Goal: Task Accomplishment & Management: Manage account settings

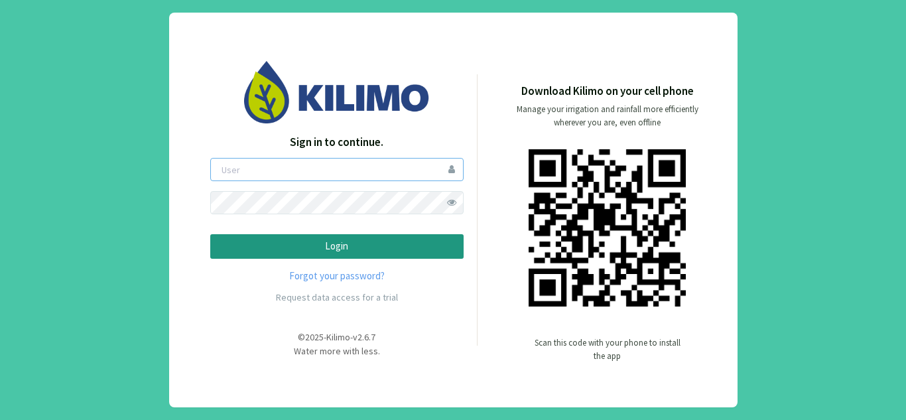
click at [255, 165] on input "email" at bounding box center [336, 169] width 253 height 23
type input "jpinto"
click at [313, 243] on p "Login" at bounding box center [337, 246] width 231 height 15
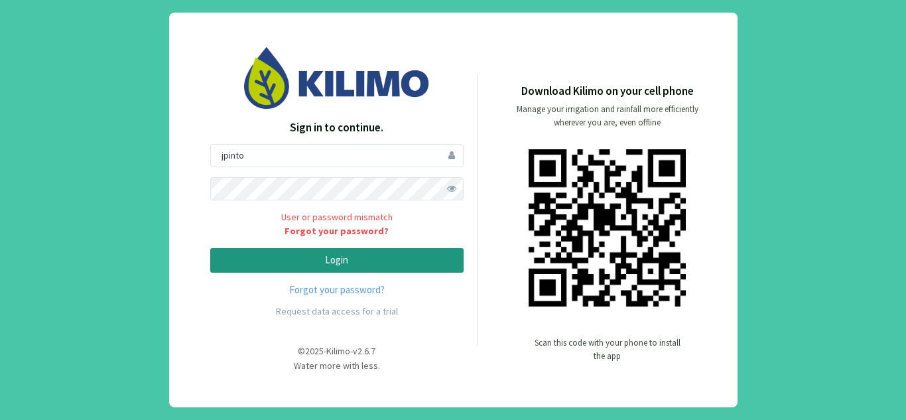
click at [452, 187] on span at bounding box center [452, 188] width 23 height 23
click at [326, 263] on p "Login" at bounding box center [337, 260] width 231 height 15
click at [322, 287] on link "Forgot your password?" at bounding box center [336, 290] width 253 height 15
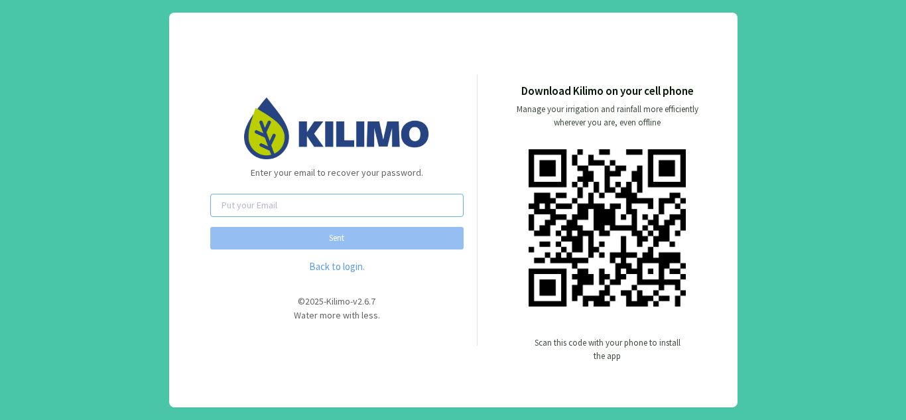
click at [308, 207] on input "email" at bounding box center [336, 205] width 253 height 23
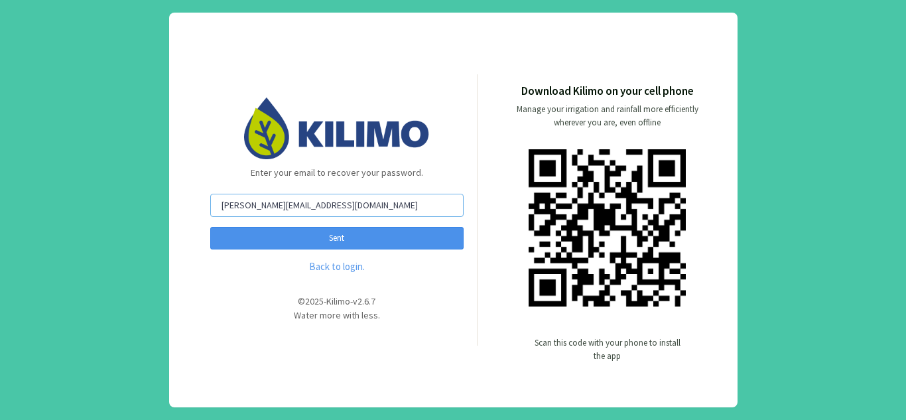
type input "[PERSON_NAME][EMAIL_ADDRESS][DOMAIN_NAME]"
click at [325, 239] on button "Sent" at bounding box center [336, 238] width 253 height 23
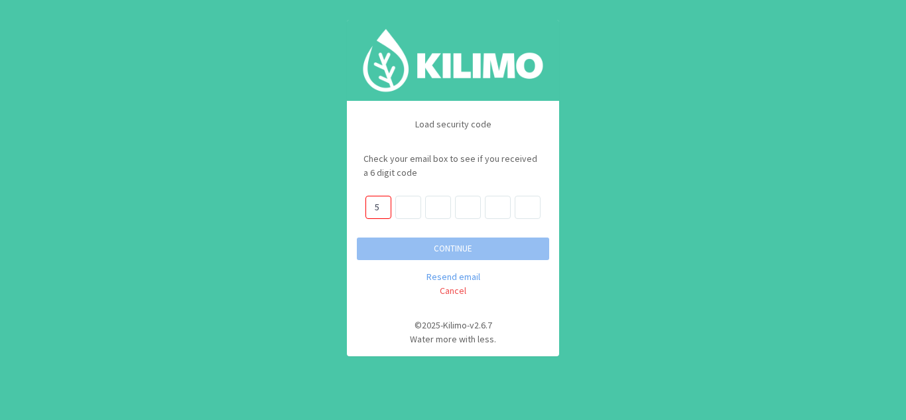
type input "5"
type input "2"
type input "5"
type input "1"
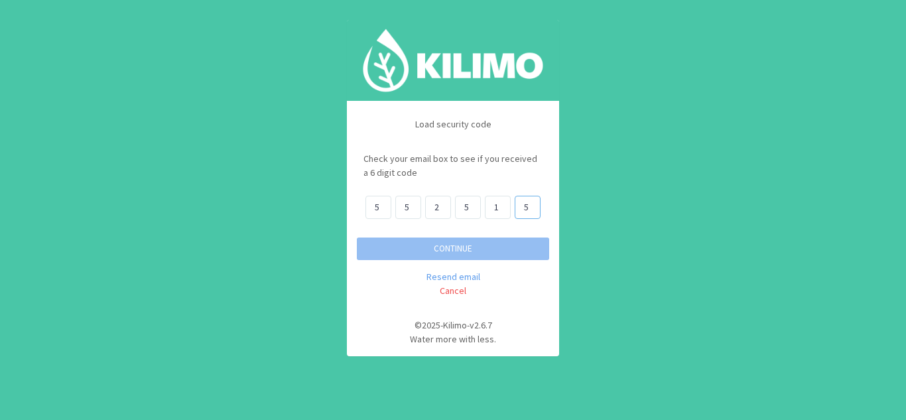
type input "5"
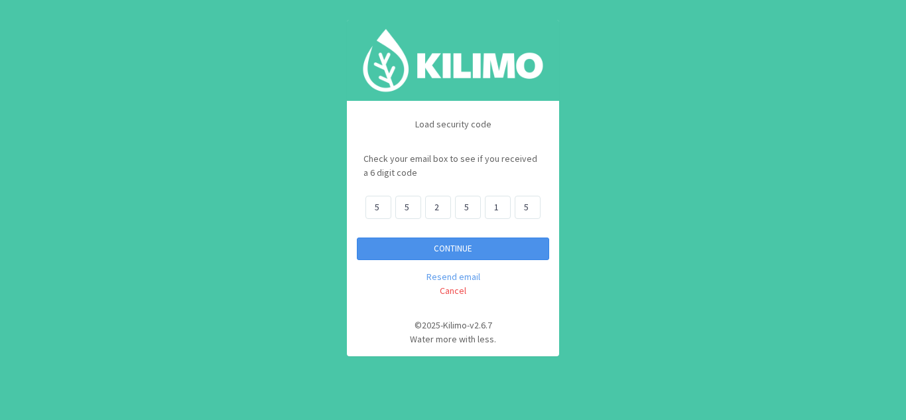
click at [440, 252] on button "CONTINUE" at bounding box center [453, 249] width 192 height 23
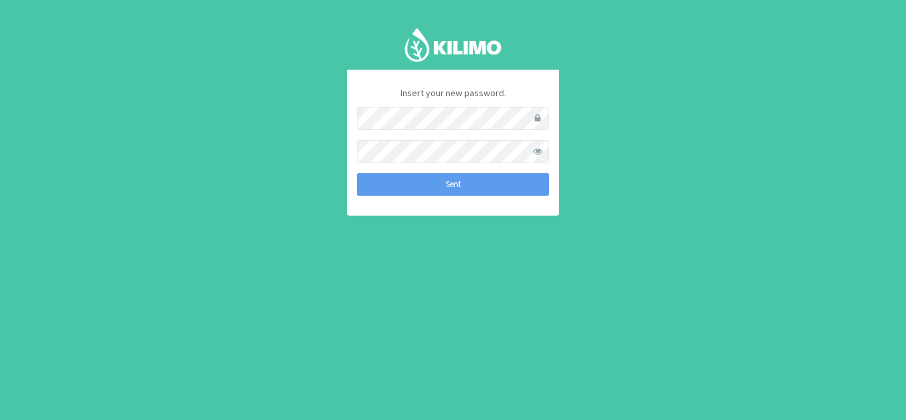
click at [537, 153] on span at bounding box center [537, 151] width 23 height 23
click at [454, 184] on button "Sent" at bounding box center [453, 184] width 192 height 23
click at [444, 183] on button "Sent" at bounding box center [453, 184] width 192 height 23
